Goal: Transaction & Acquisition: Subscribe to service/newsletter

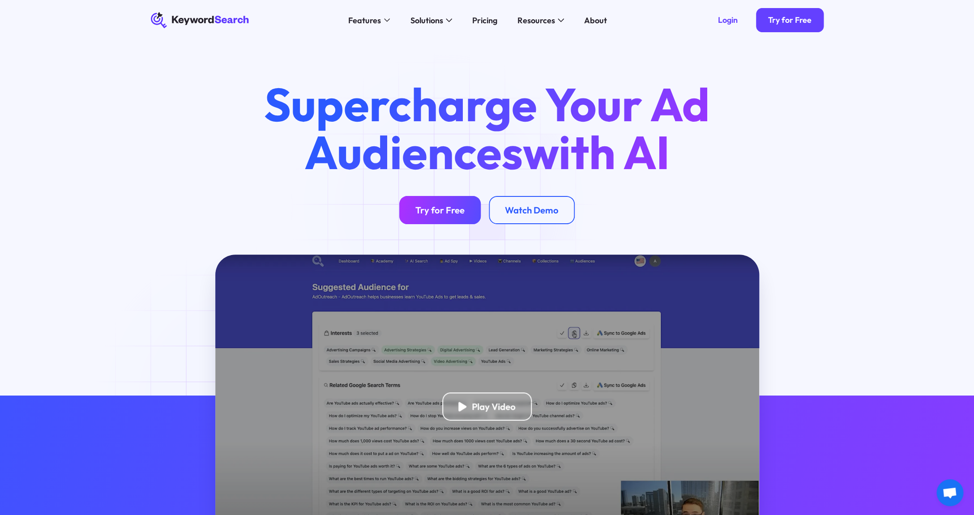
click at [447, 207] on div "Try for Free" at bounding box center [439, 209] width 49 height 11
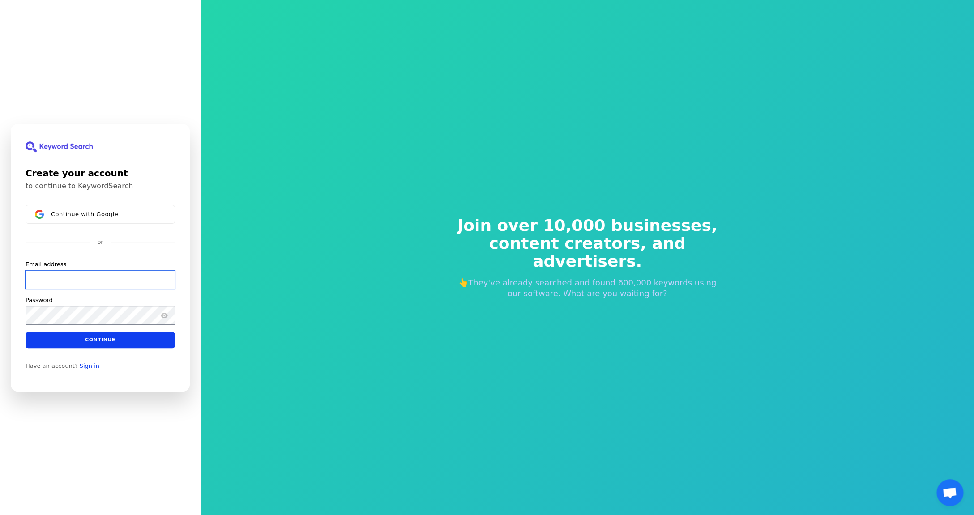
click at [45, 276] on input "Email address" at bounding box center [100, 279] width 149 height 19
click at [110, 381] on div "Create your account to continue to KeywordSearch Continue with Google or Email …" at bounding box center [100, 258] width 179 height 268
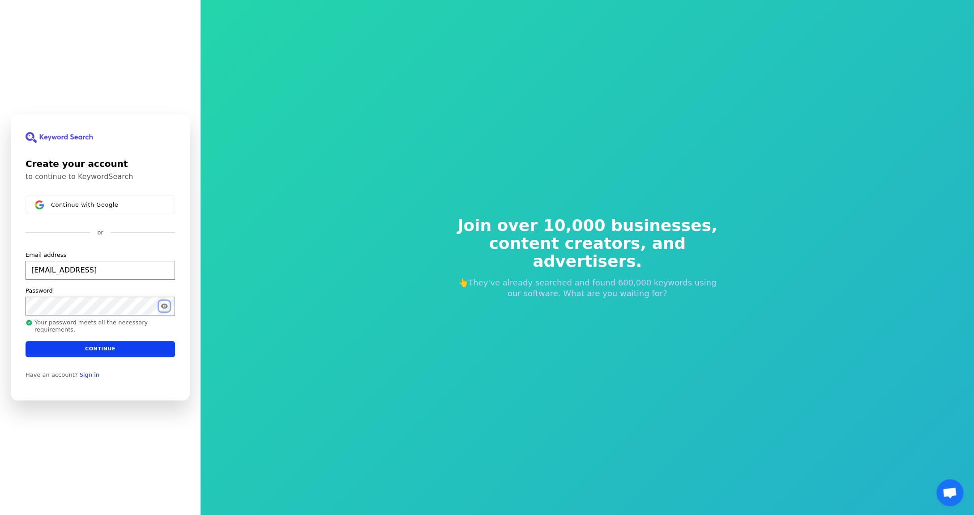
click at [162, 303] on icon "Show password" at bounding box center [164, 305] width 7 height 7
click at [127, 353] on button "Continue" at bounding box center [100, 349] width 149 height 16
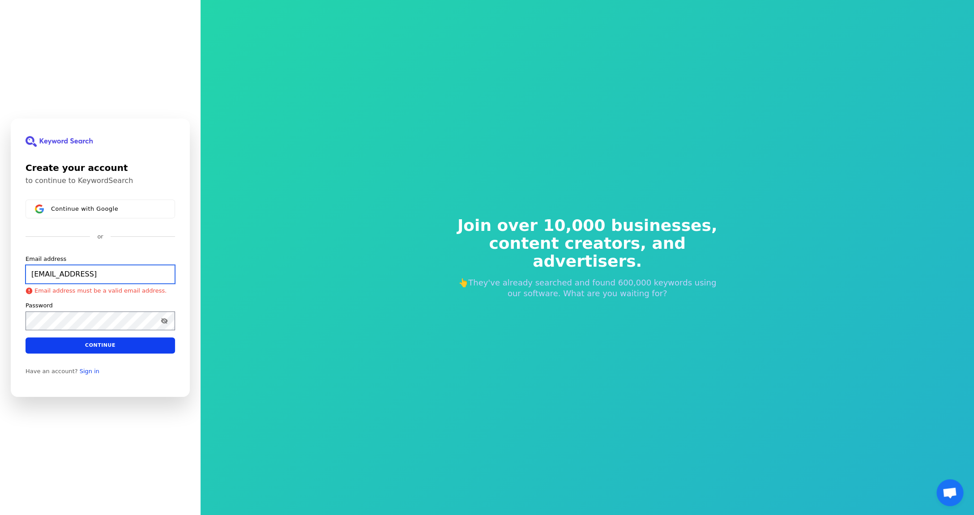
click at [102, 278] on input "[EMAIL_ADDRESS]" at bounding box center [100, 273] width 149 height 19
click at [115, 345] on button "Continue" at bounding box center [100, 345] width 149 height 16
type input "[EMAIL_ADDRESS][DOMAIN_NAME]"
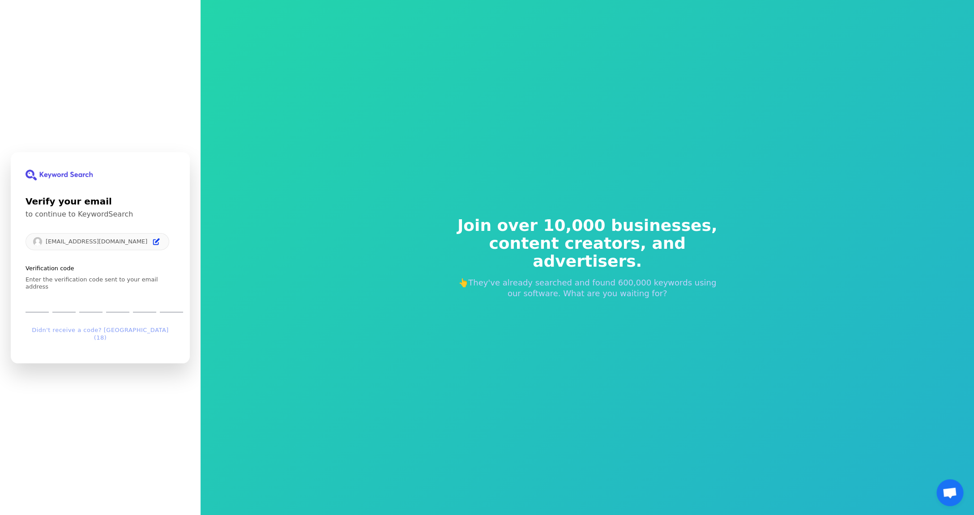
type input "0"
type input "6"
type input "0"
type input "1"
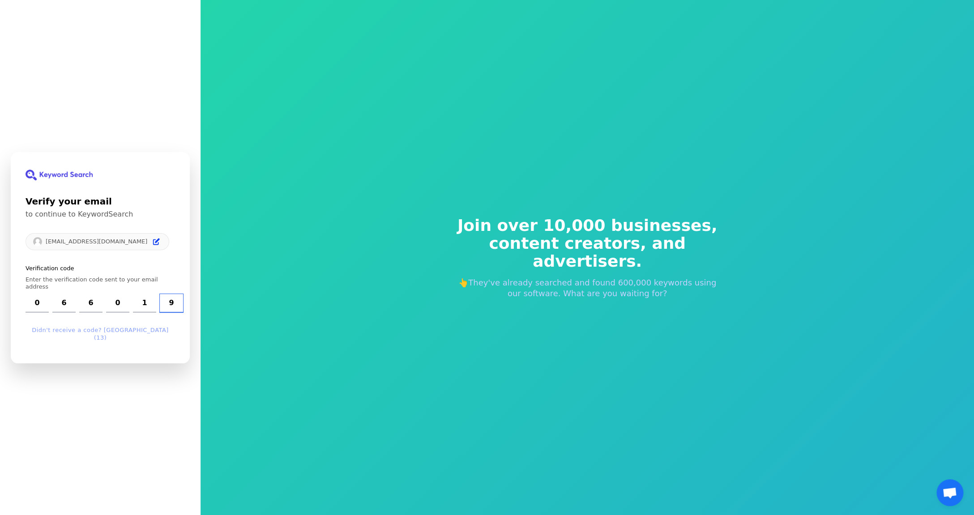
type input "9"
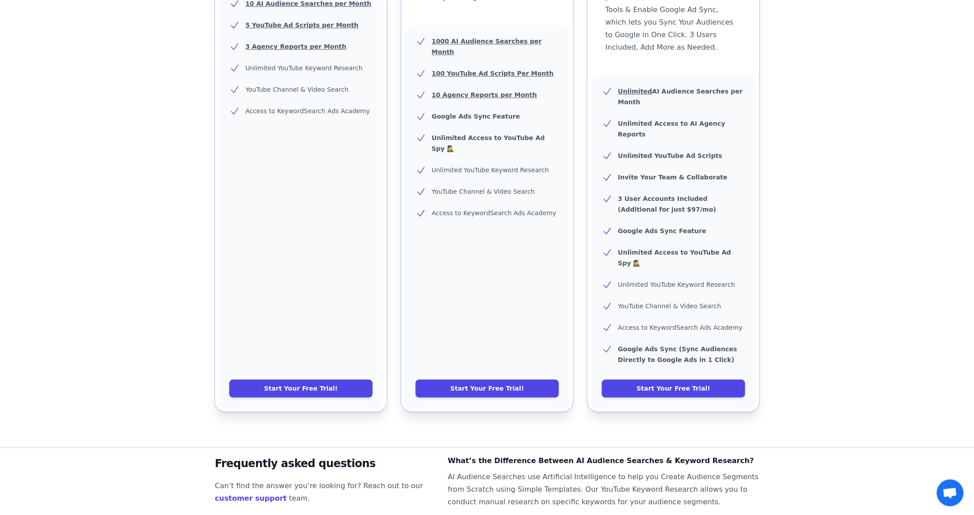
scroll to position [265, 0]
